Goal: Transaction & Acquisition: Purchase product/service

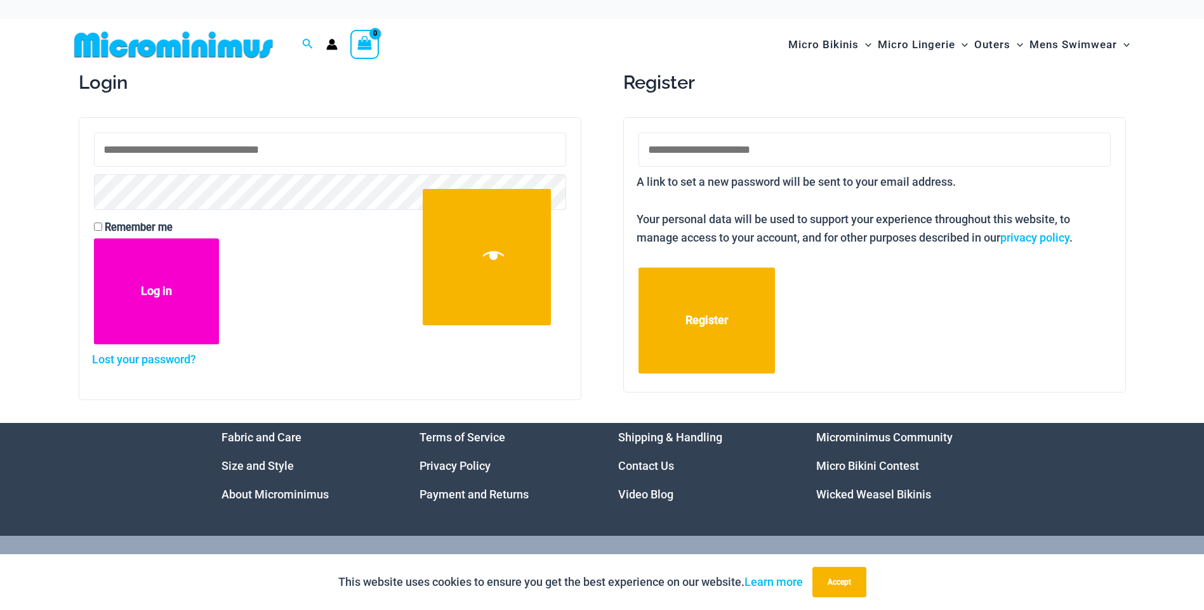
type input "**********"
click at [161, 282] on button "Log in" at bounding box center [157, 292] width 126 height 106
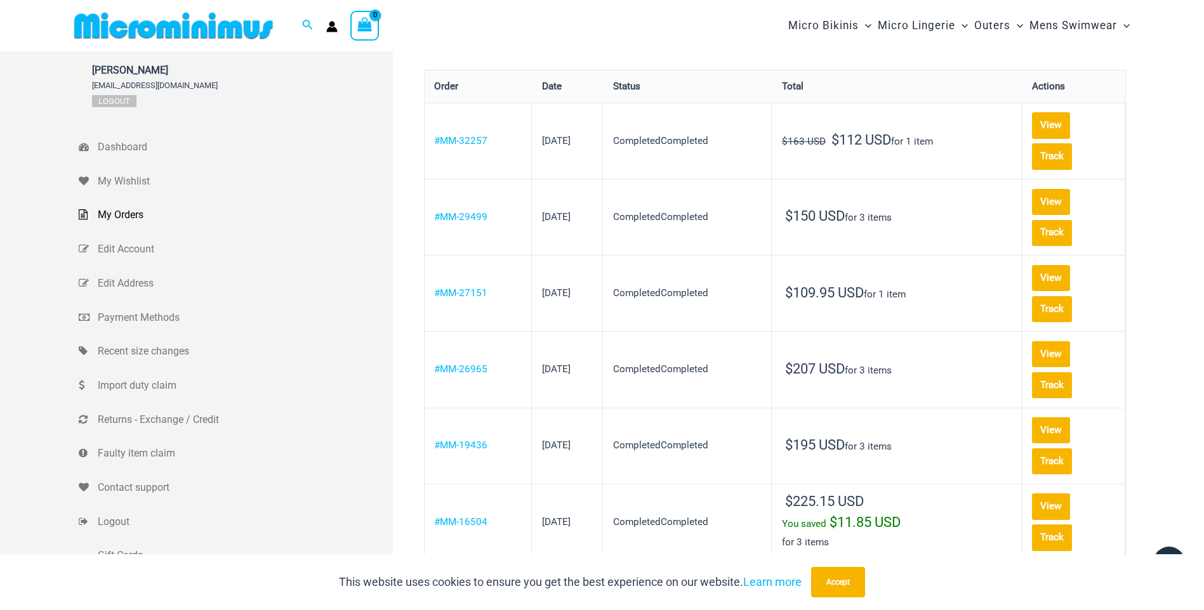
type input "**********"
click at [216, 31] on img at bounding box center [173, 25] width 209 height 29
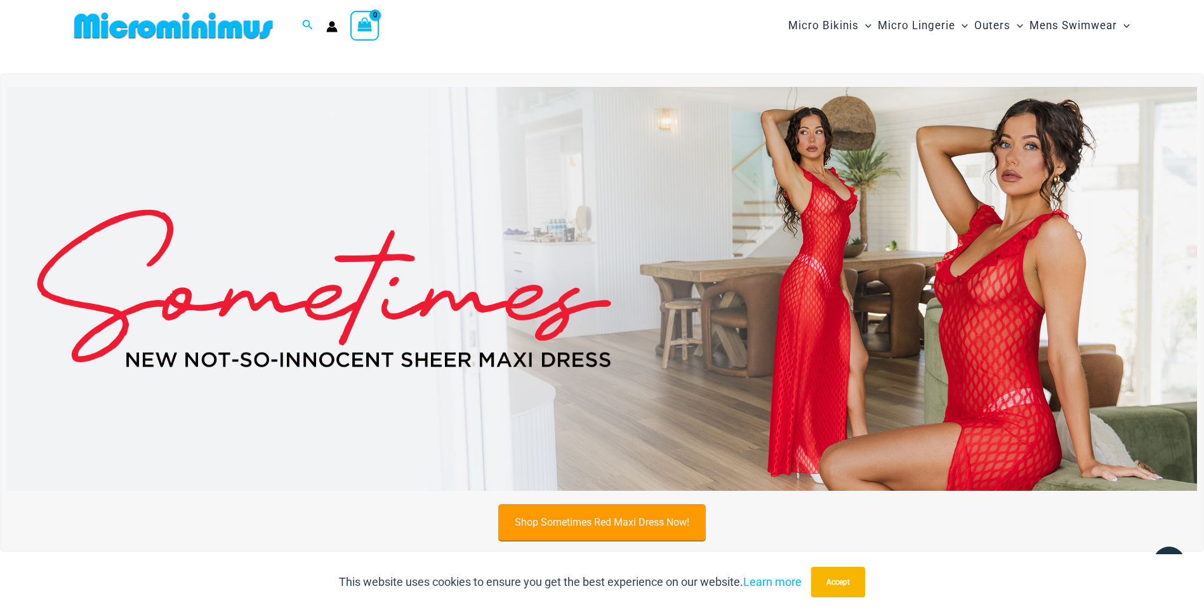
type input "**********"
click at [630, 517] on link "Shop Sometimes Red Maxi Dress Now!" at bounding box center [602, 522] width 208 height 36
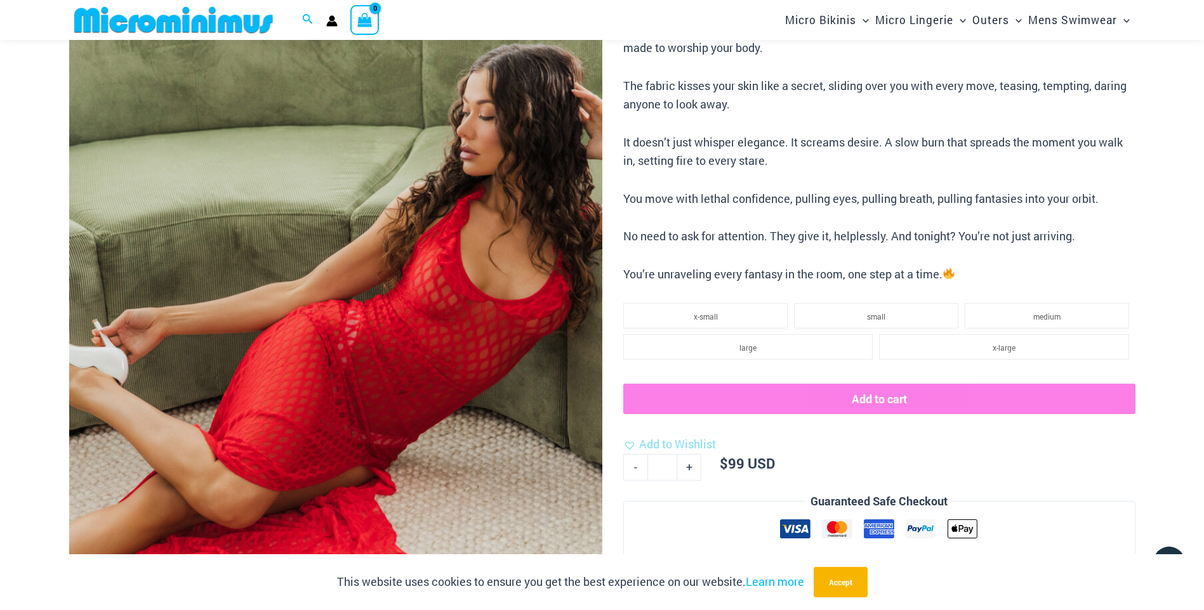
scroll to position [242, 0]
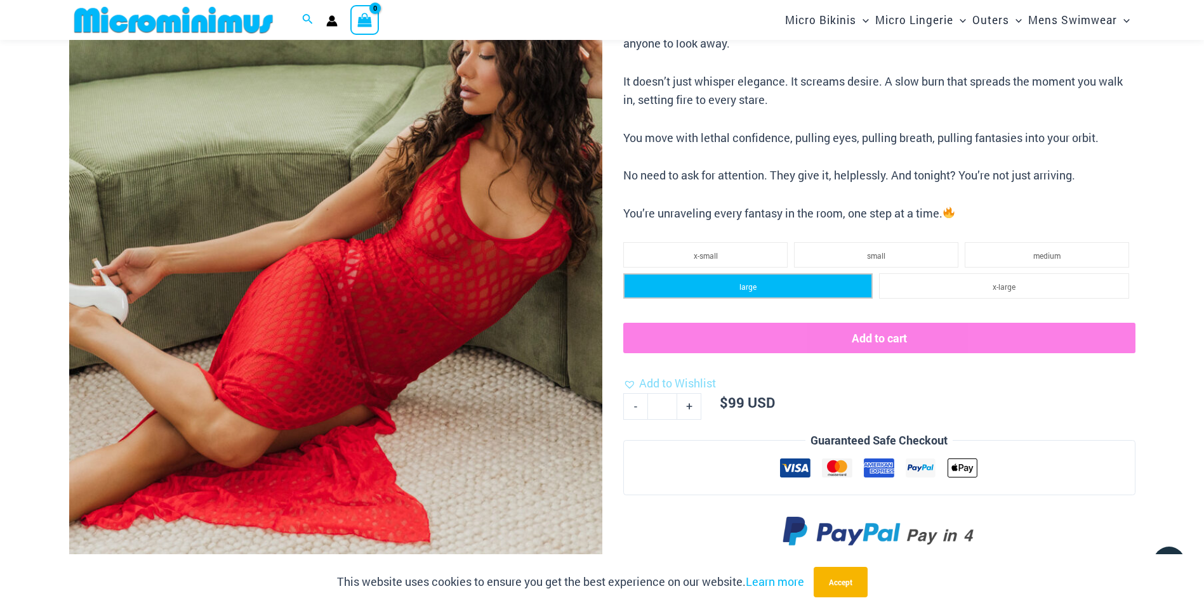
type input "**********"
click at [772, 284] on li "large" at bounding box center [747, 286] width 249 height 25
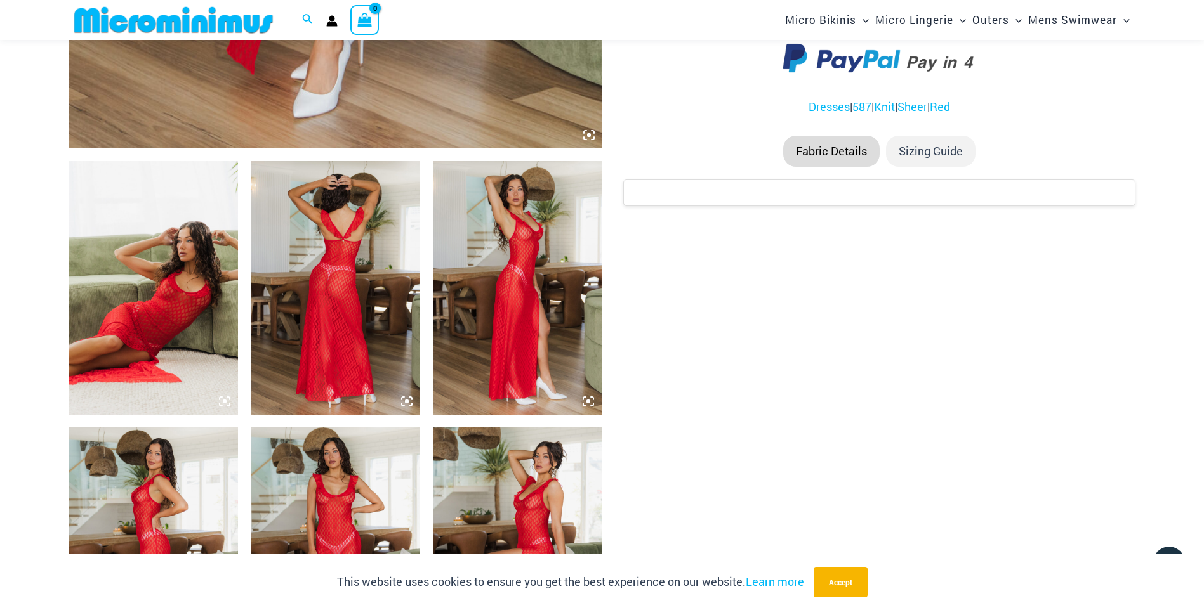
scroll to position [750, 0]
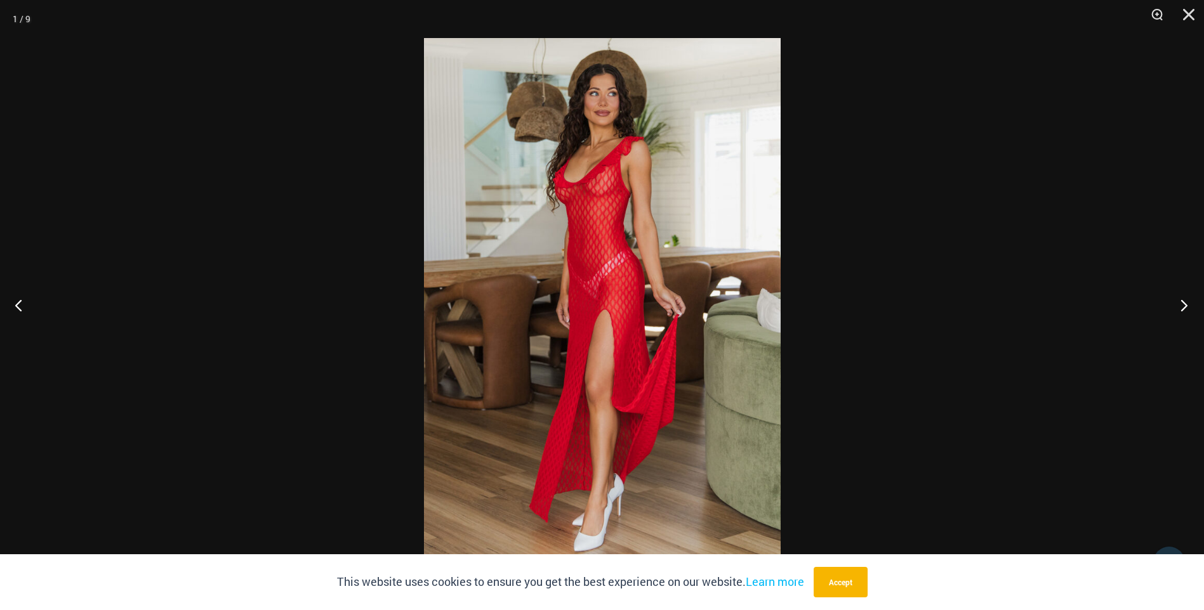
click at [1181, 308] on button "Next" at bounding box center [1180, 305] width 48 height 63
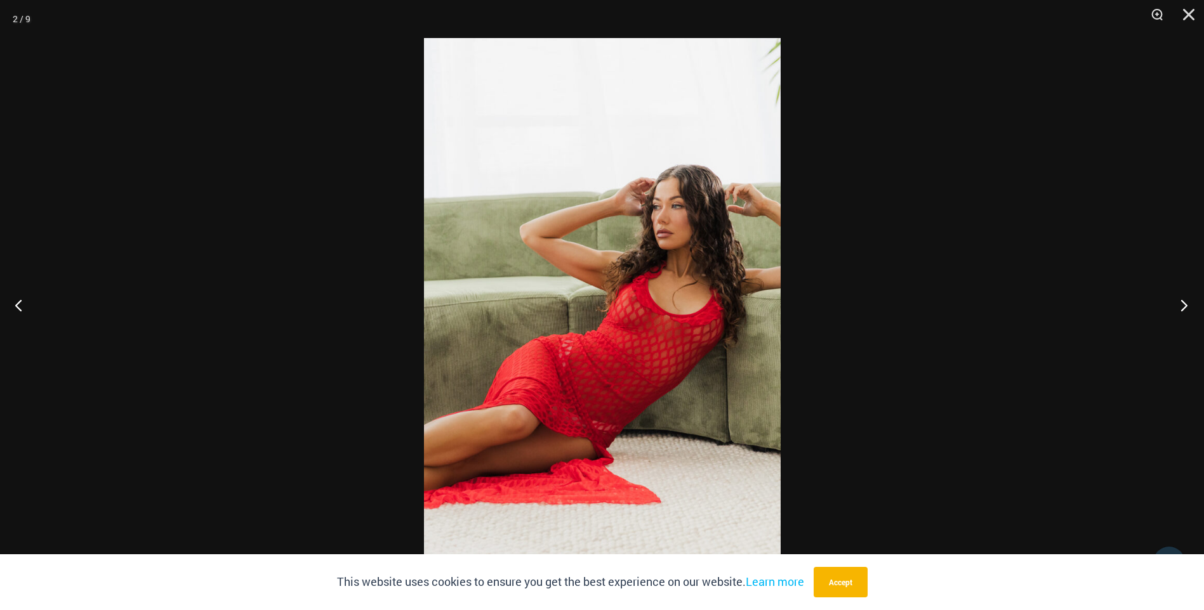
click at [1181, 308] on button "Next" at bounding box center [1180, 305] width 48 height 63
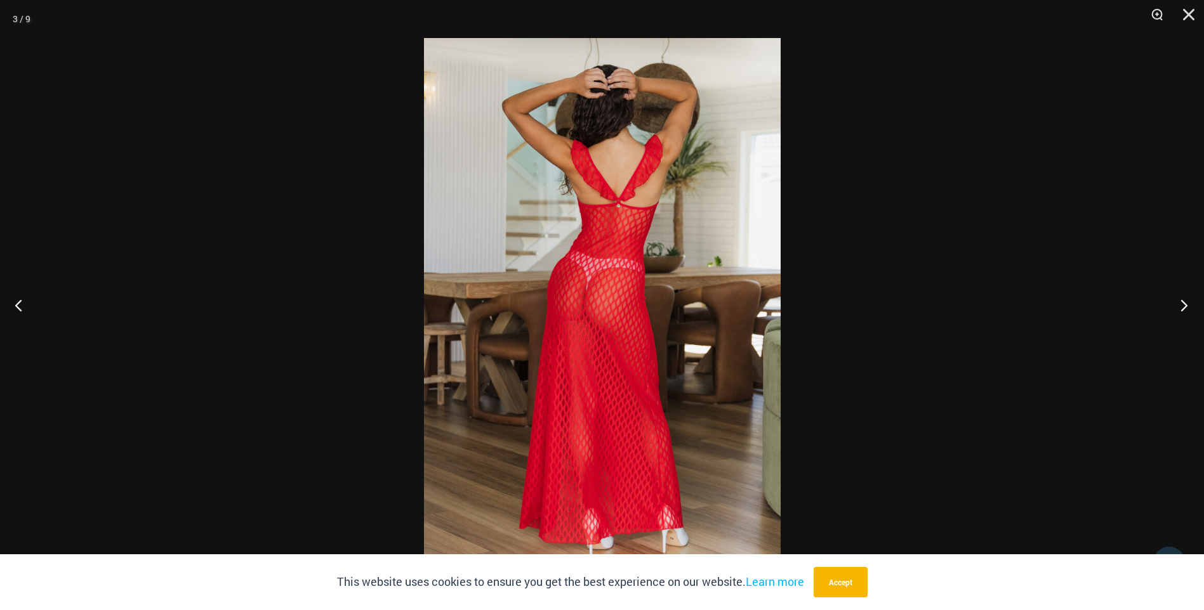
click at [1181, 308] on button "Next" at bounding box center [1180, 305] width 48 height 63
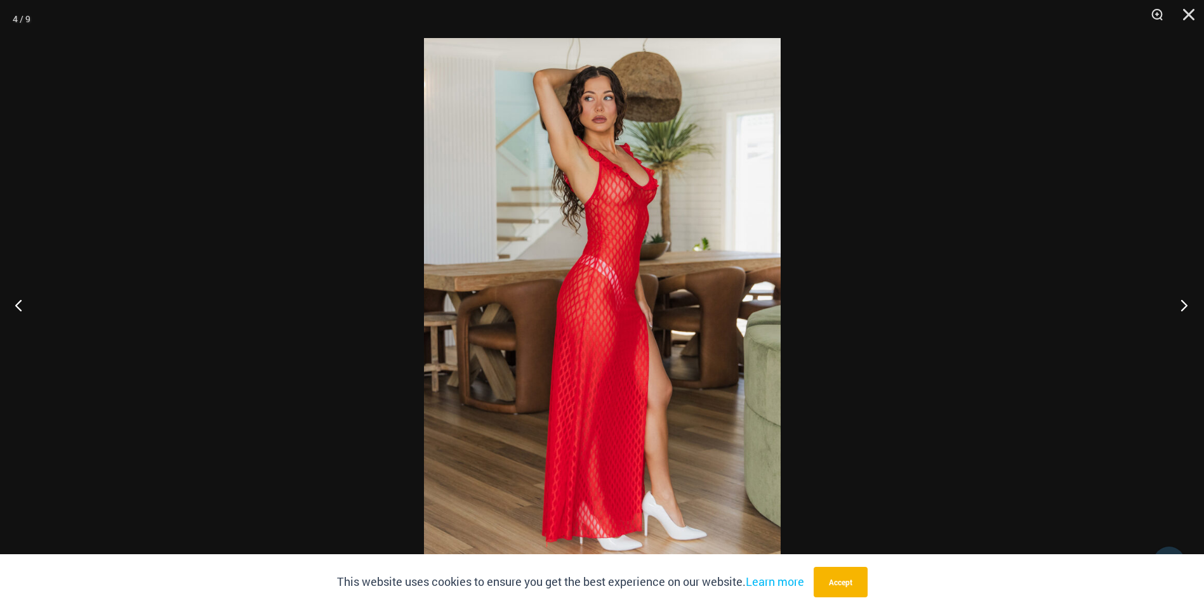
click at [1181, 308] on button "Next" at bounding box center [1180, 305] width 48 height 63
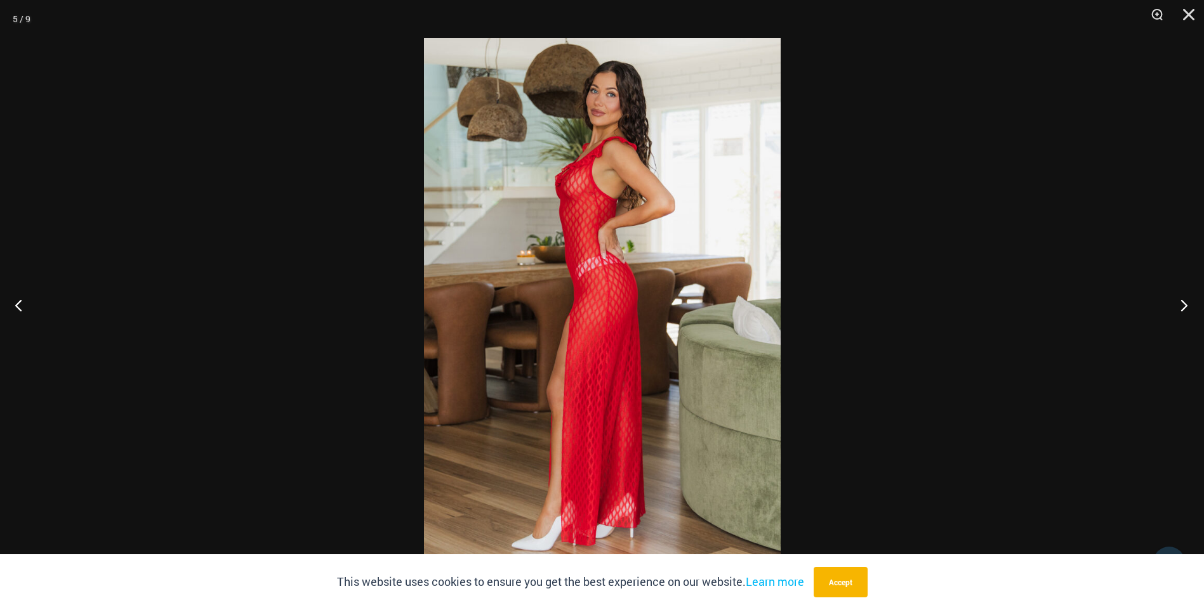
click at [1181, 308] on button "Next" at bounding box center [1180, 305] width 48 height 63
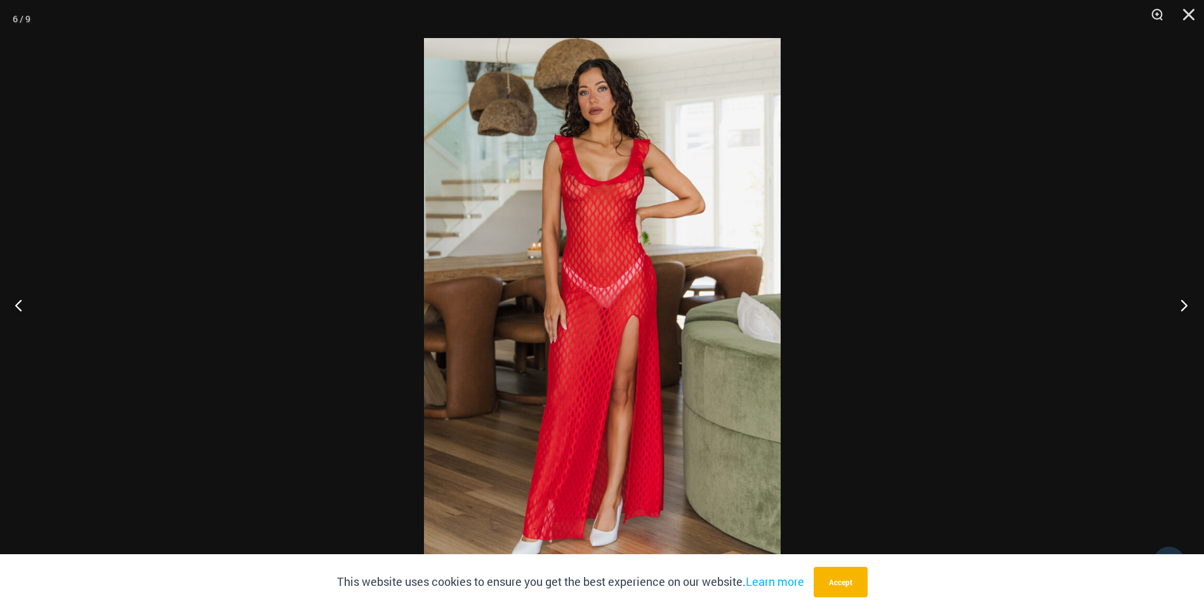
click at [1181, 308] on button "Next" at bounding box center [1180, 305] width 48 height 63
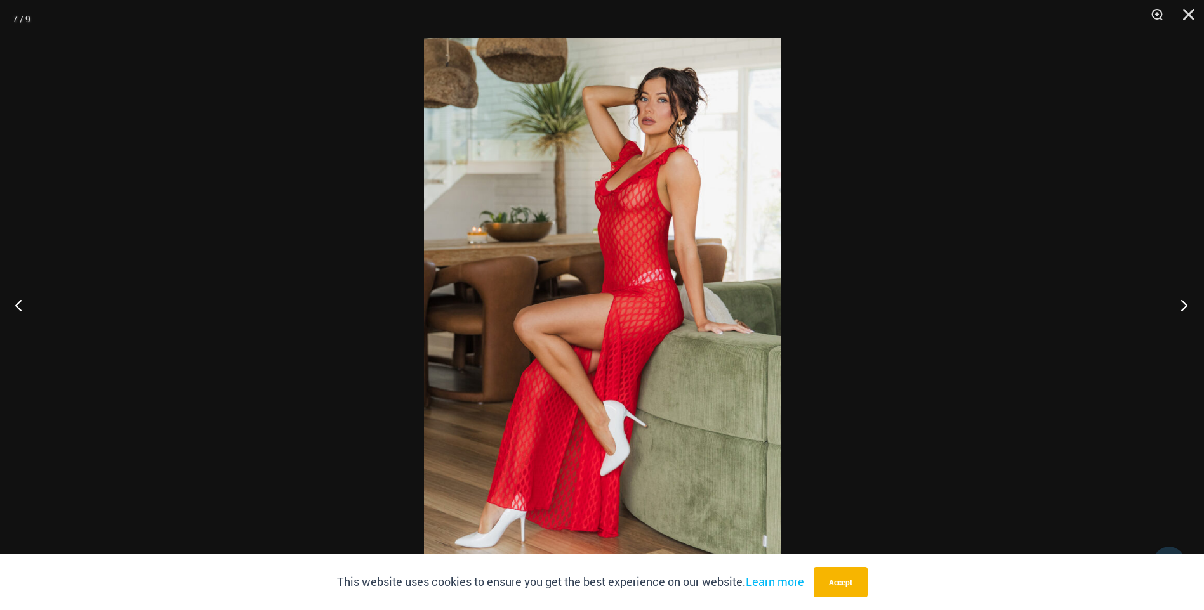
click at [1181, 308] on button "Next" at bounding box center [1180, 305] width 48 height 63
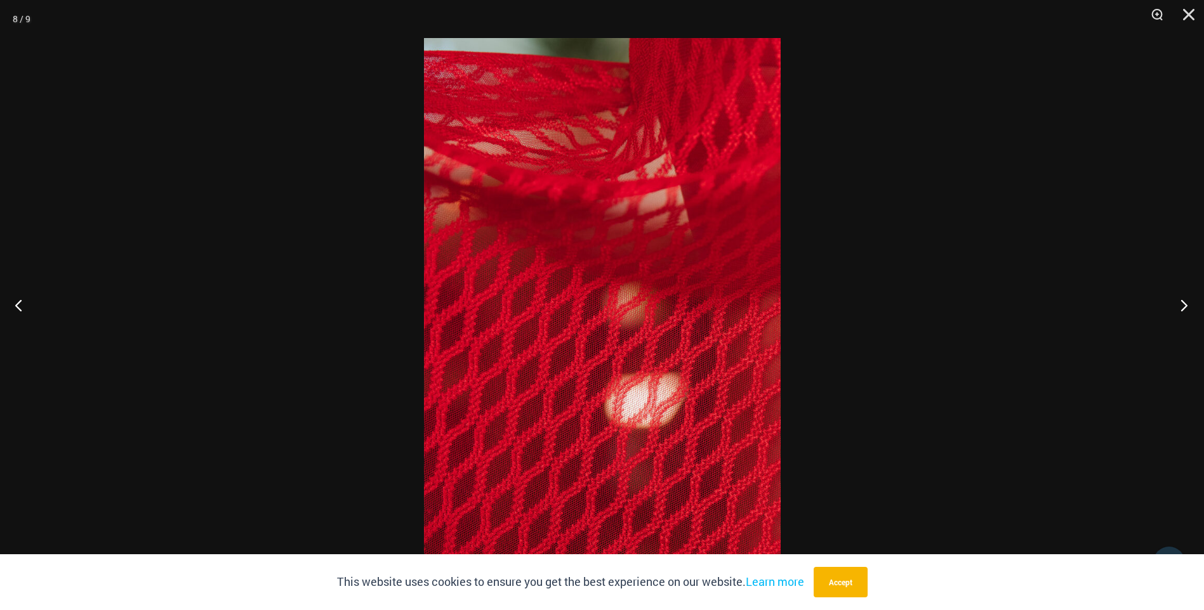
click at [1181, 308] on button "Next" at bounding box center [1180, 305] width 48 height 63
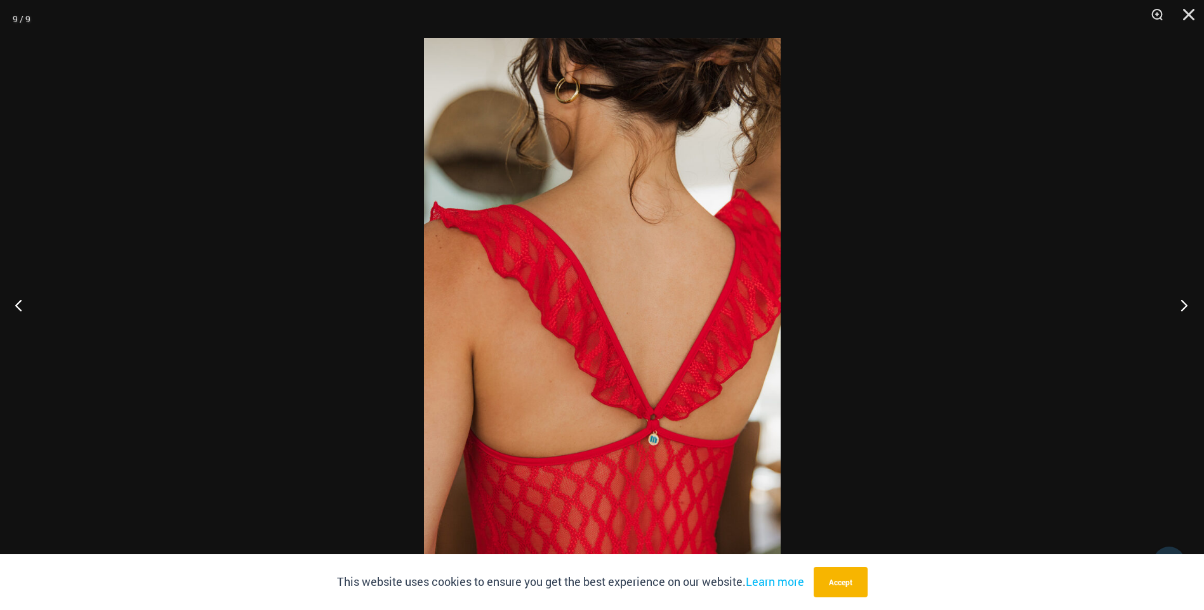
click at [1181, 308] on button "Next" at bounding box center [1180, 305] width 48 height 63
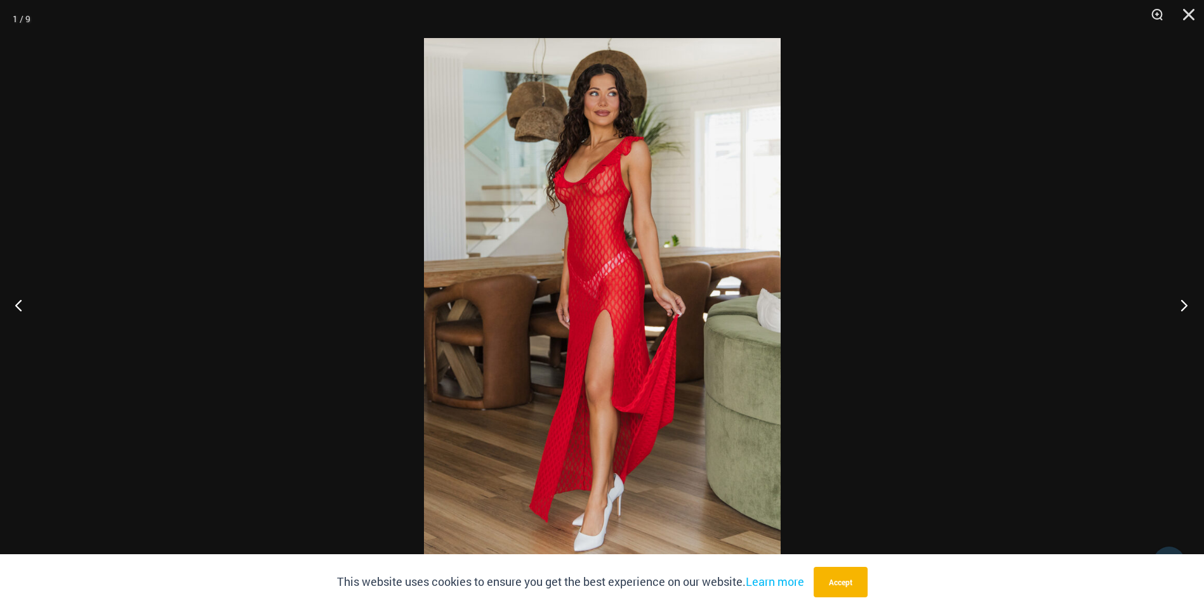
click at [1181, 308] on button "Next" at bounding box center [1180, 305] width 48 height 63
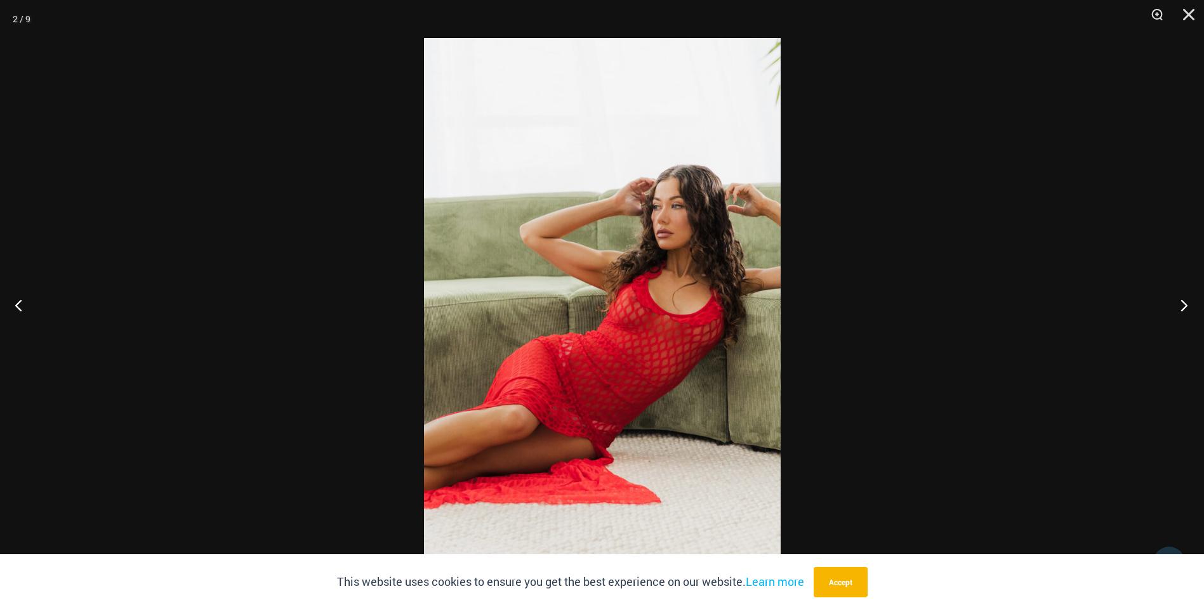
click at [1181, 308] on button "Next" at bounding box center [1180, 305] width 48 height 63
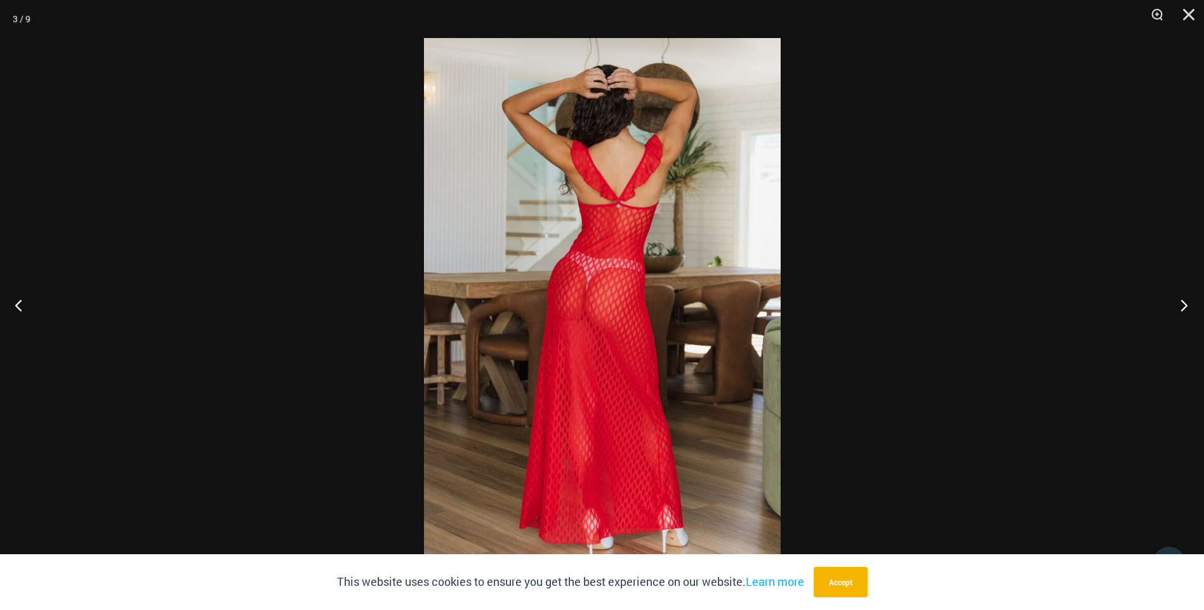
click at [1181, 308] on button "Next" at bounding box center [1180, 305] width 48 height 63
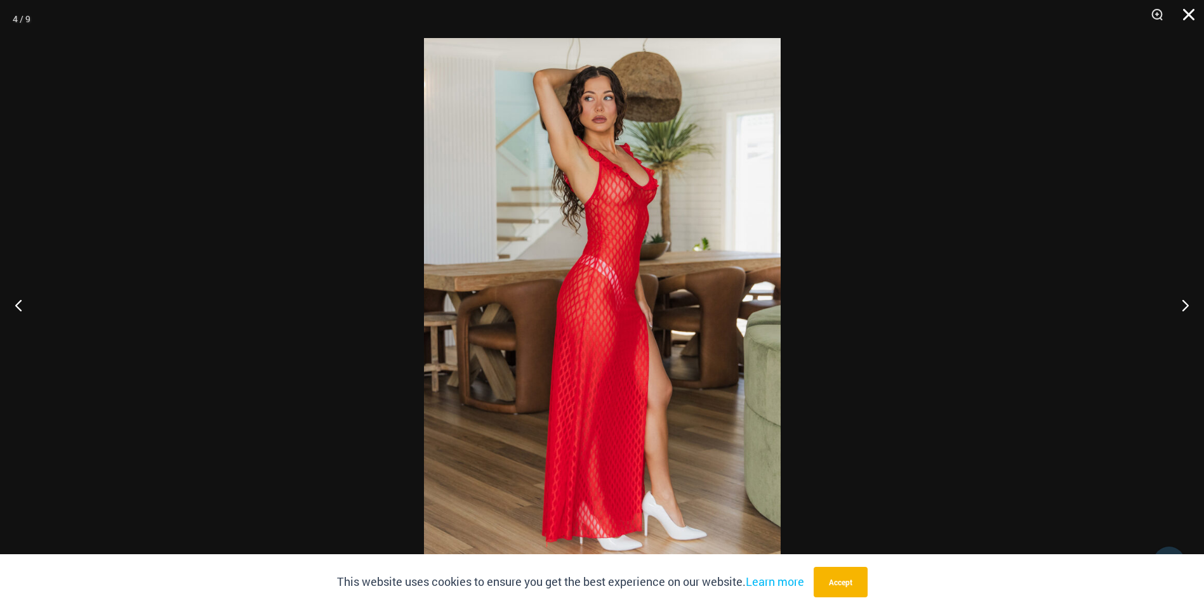
click at [1191, 15] on button "Close" at bounding box center [1184, 19] width 32 height 38
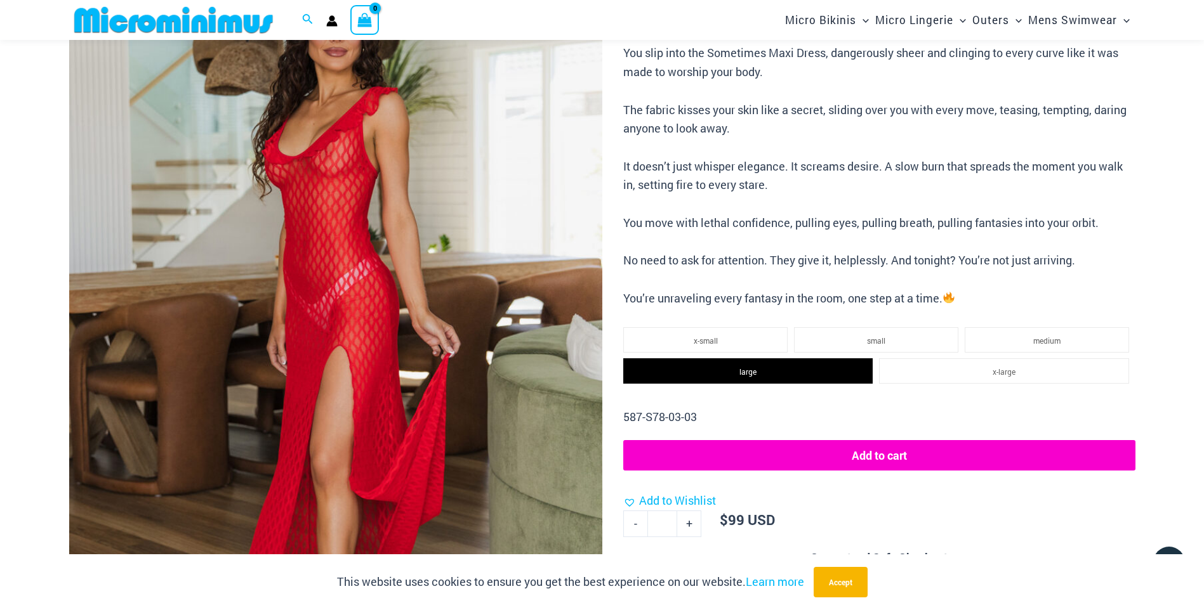
scroll to position [0, 0]
